Goal: Task Accomplishment & Management: Manage account settings

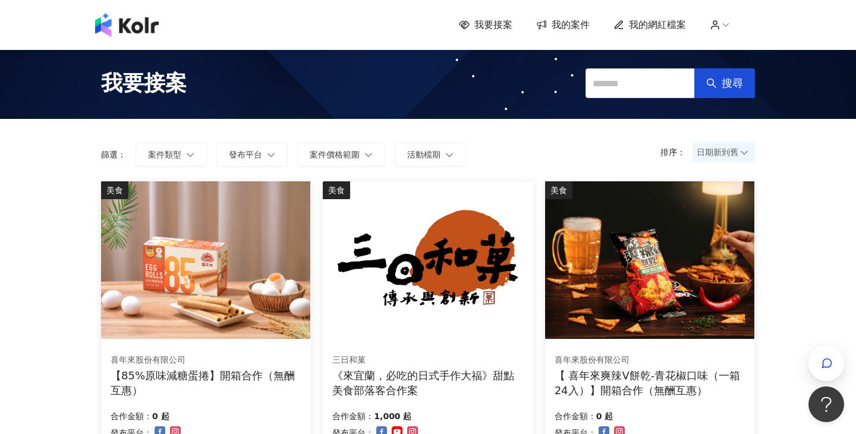
click at [565, 31] on span "我的案件" at bounding box center [570, 24] width 38 height 13
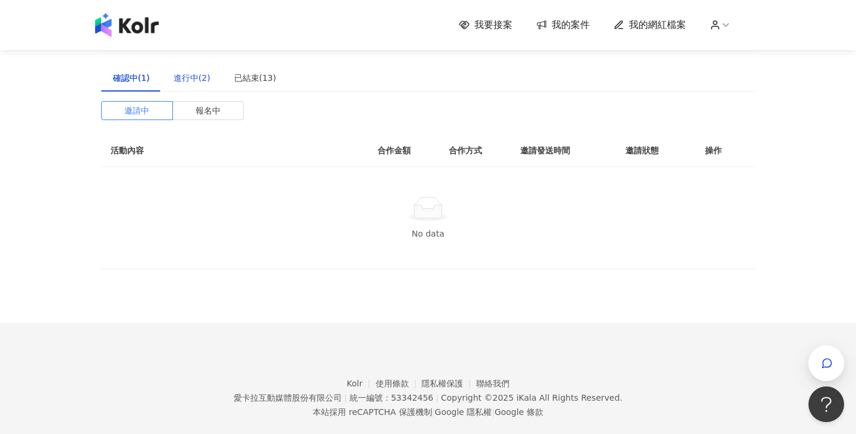
click at [187, 77] on div "進行中(2)" at bounding box center [191, 77] width 37 height 13
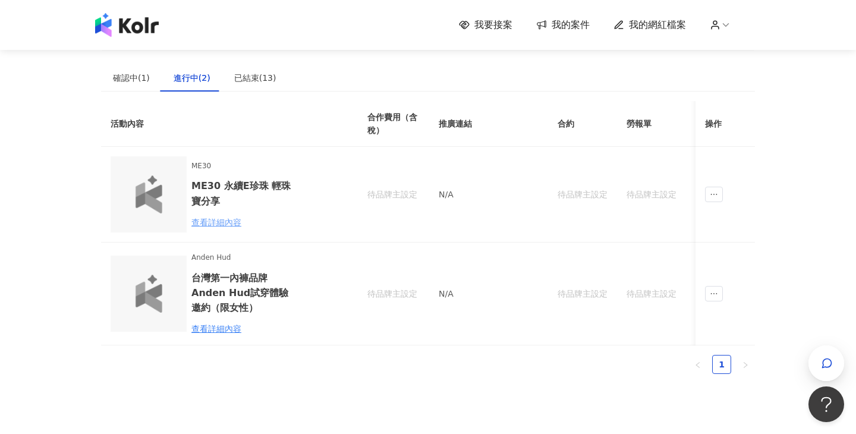
click at [225, 220] on div "查看詳細內容" at bounding box center [243, 222] width 104 height 13
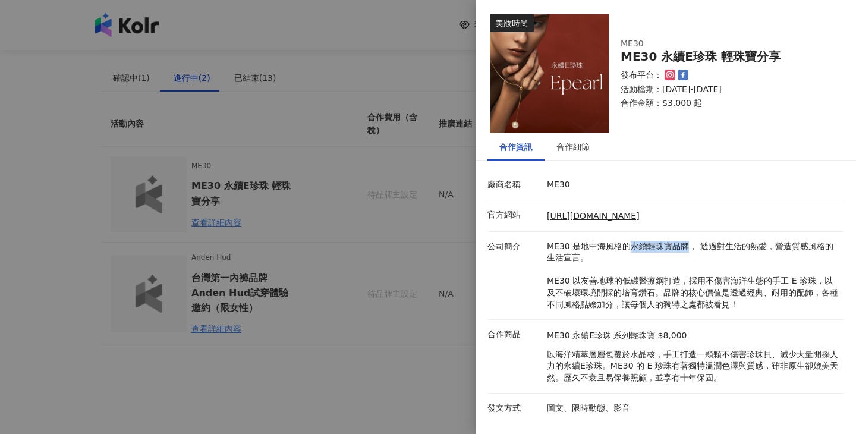
drag, startPoint x: 629, startPoint y: 245, endPoint x: 684, endPoint y: 247, distance: 55.3
click at [684, 247] on p "ME30 是地中海風格的永續輕珠寶品牌， 透過對生活的熱愛，營造質感風格的生活宣言。 ME30 以友善地球的低碳醫療鋼打造，採用不傷害海洋生態的手工 E 珍珠…" at bounding box center [692, 276] width 291 height 70
copy p "永續輕珠寶品牌"
drag, startPoint x: 684, startPoint y: 57, endPoint x: 742, endPoint y: 54, distance: 57.7
click at [743, 55] on div "ME30 永續E珍珠 輕珠寶分享" at bounding box center [724, 57] width 209 height 14
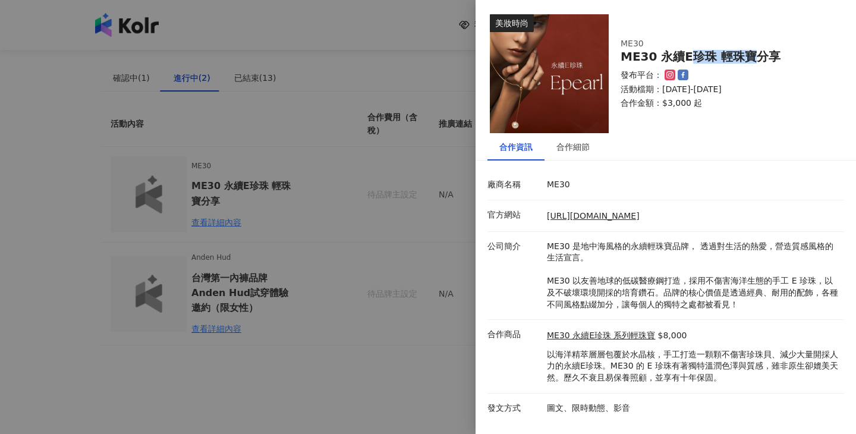
copy div "珍珠 輕珠寶"
